Goal: Find specific page/section: Find specific page/section

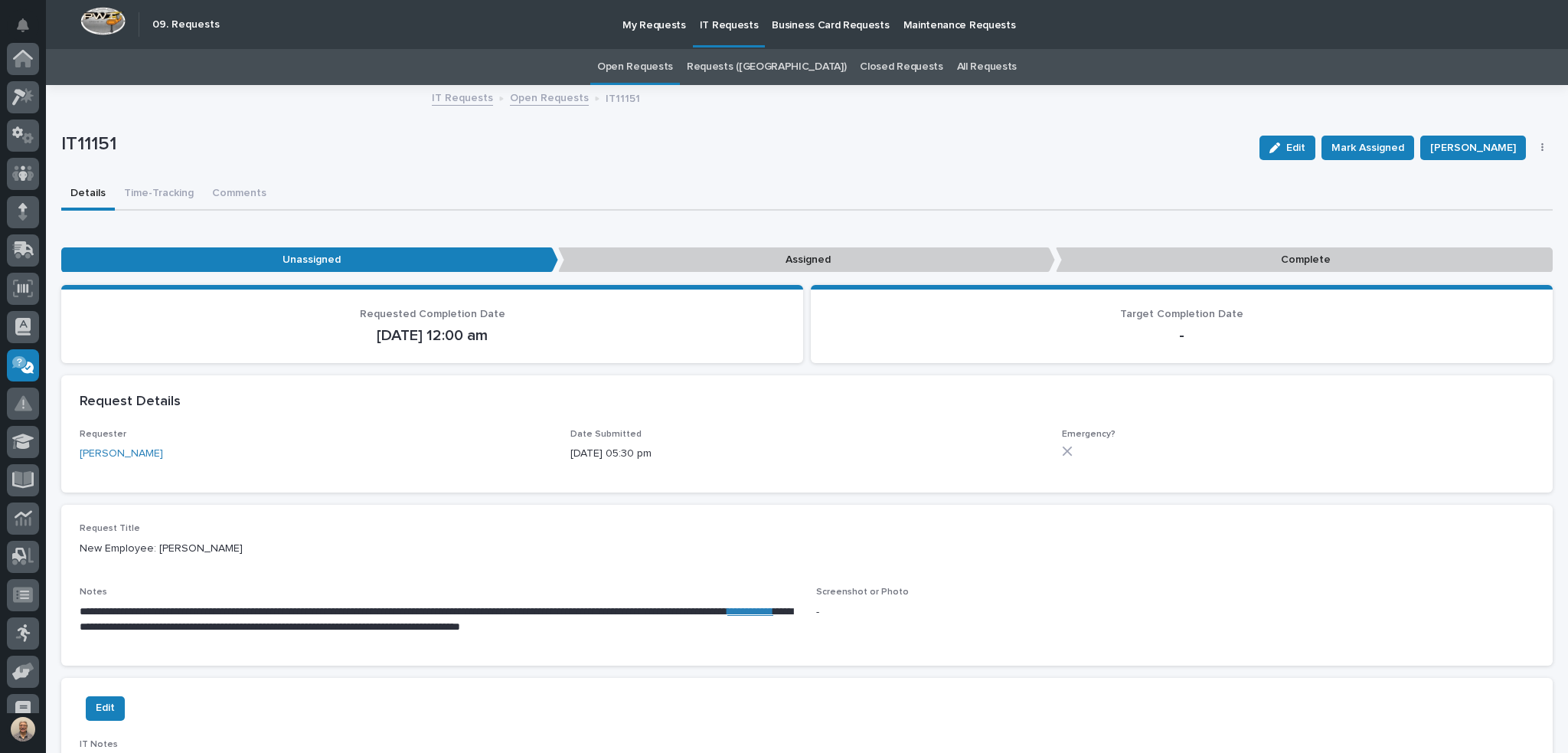
scroll to position [171, 0]
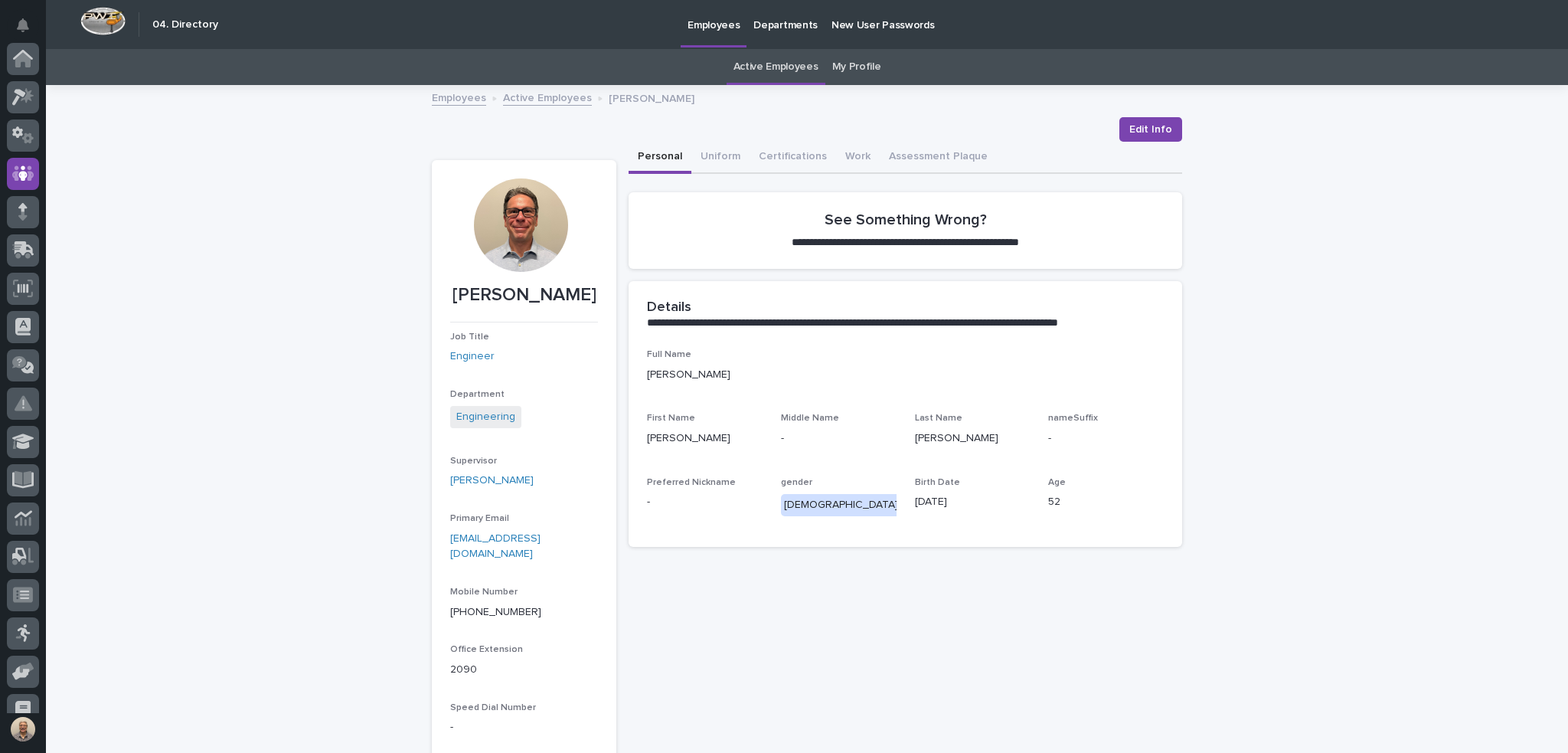
scroll to position [115, 0]
click at [784, 65] on link "Active Employees" at bounding box center [776, 66] width 85 height 36
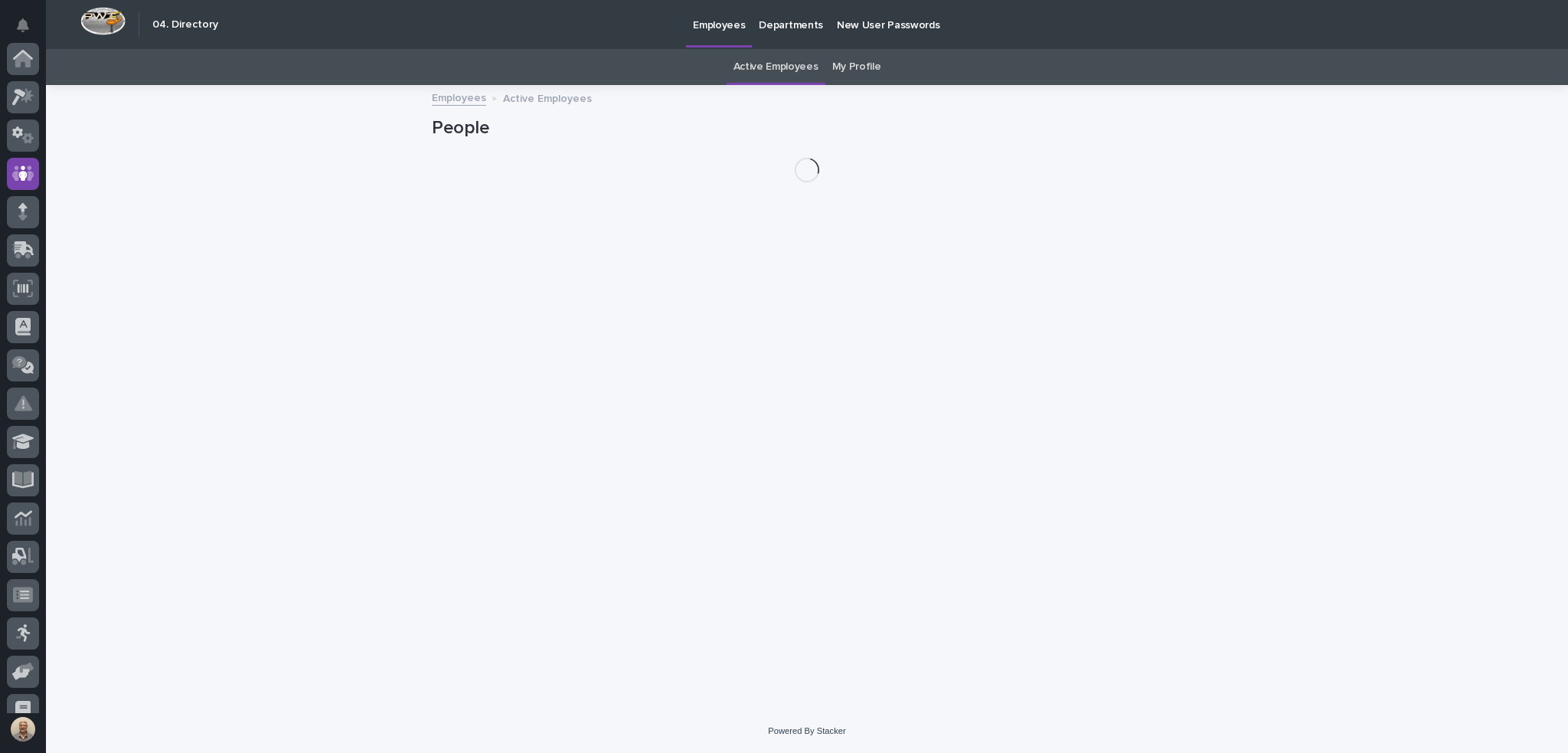
scroll to position [115, 0]
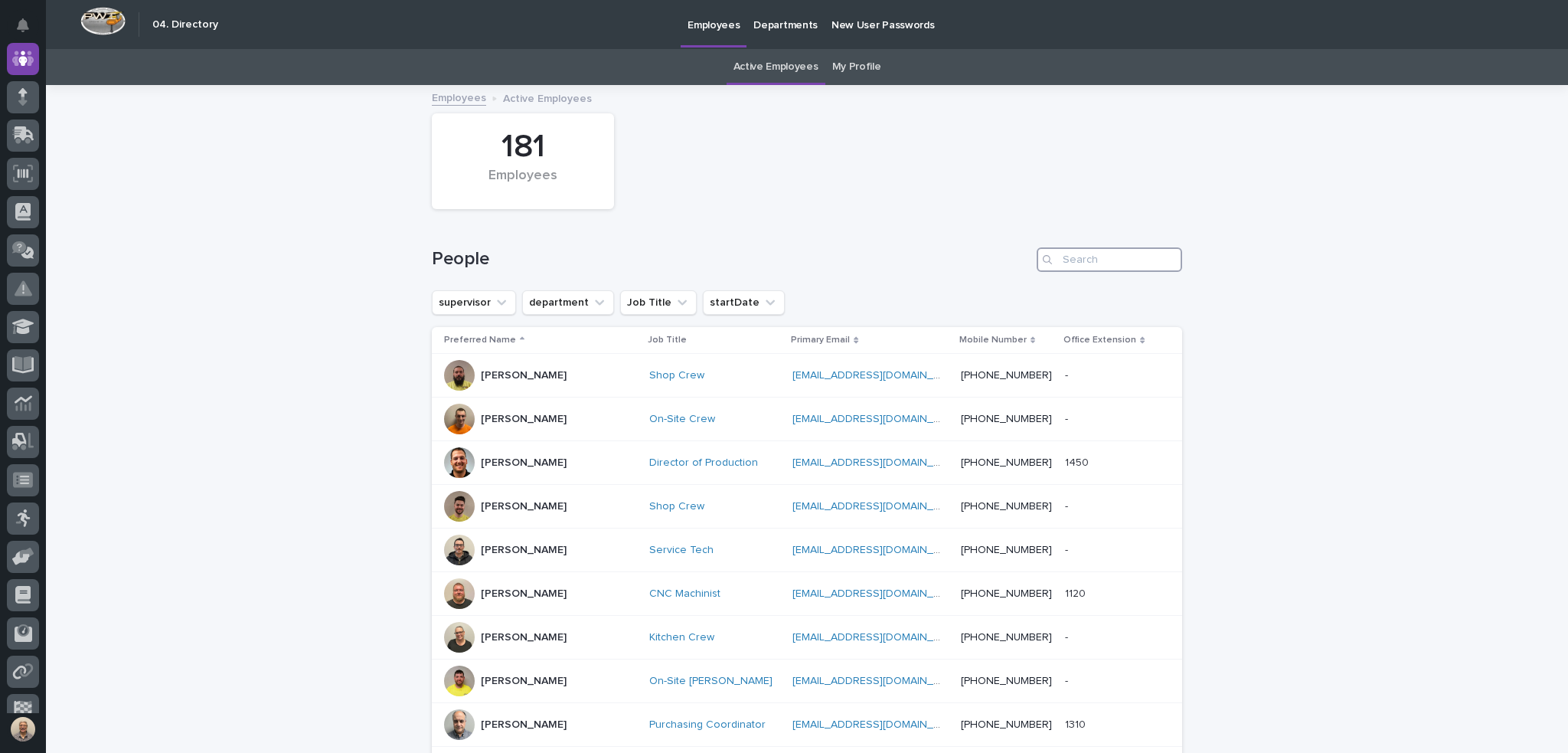
click at [1079, 262] on input "Search" at bounding box center [1109, 260] width 146 height 25
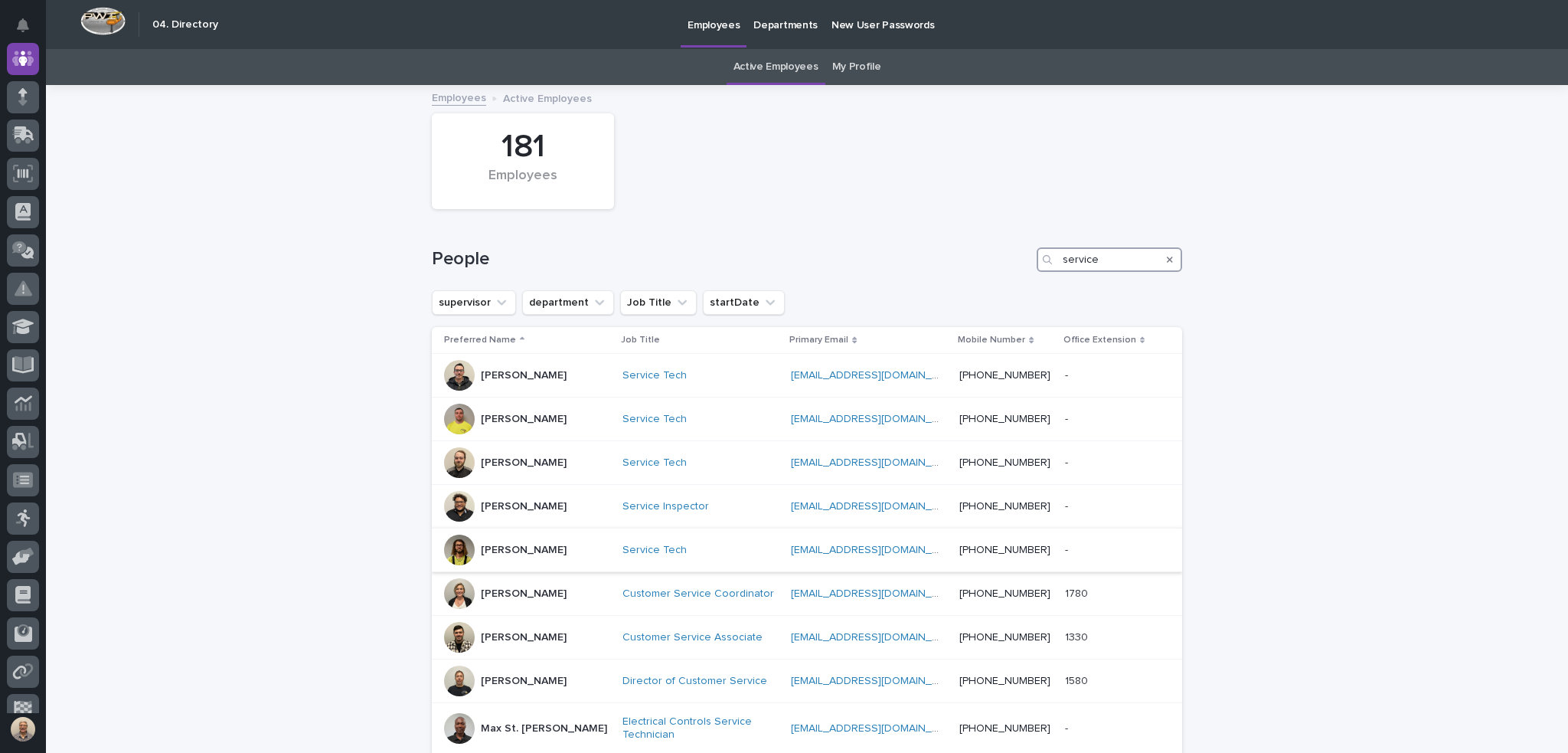
type input "service"
click at [533, 547] on p "Jake Rucker" at bounding box center [523, 550] width 86 height 13
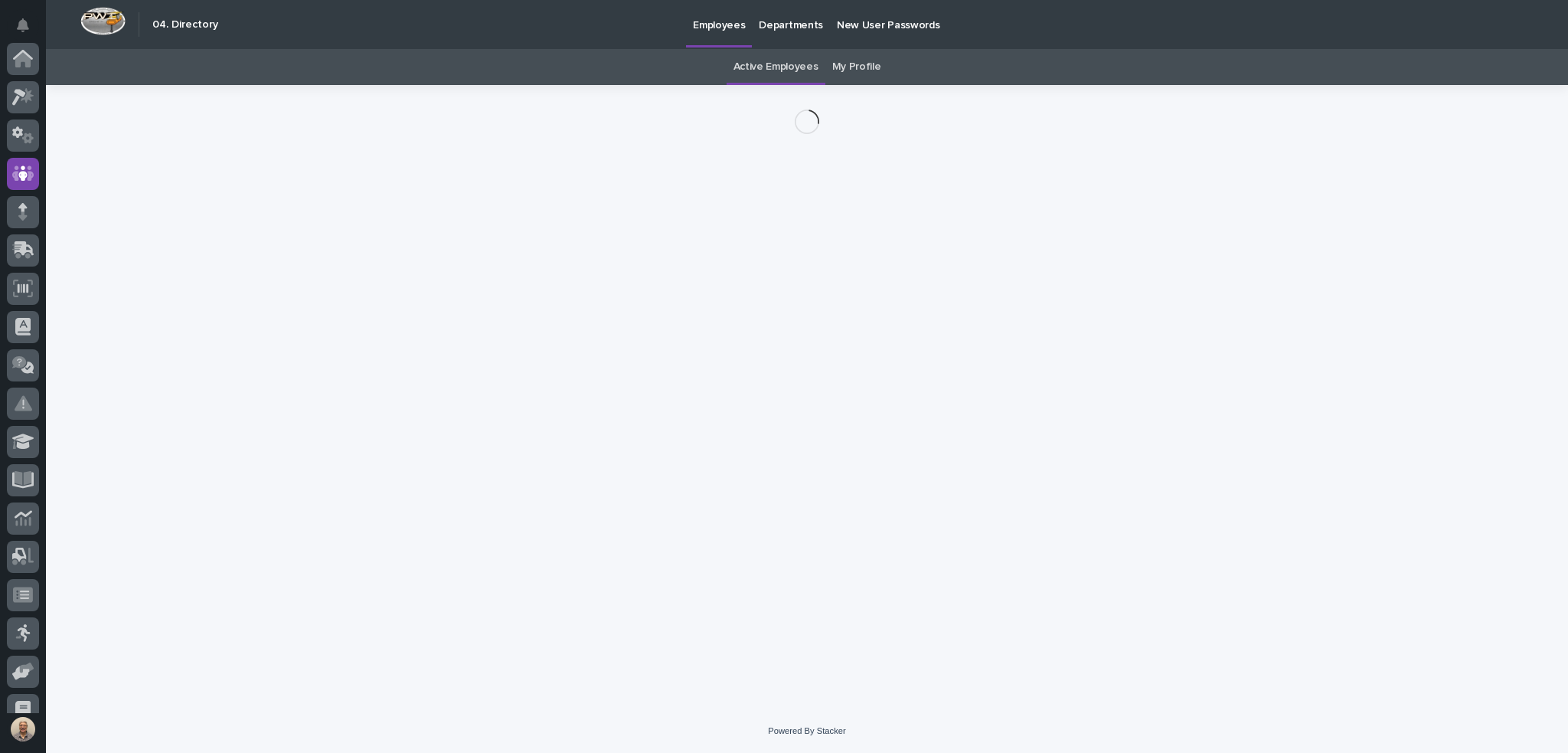
scroll to position [115, 0]
